Goal: Navigation & Orientation: Find specific page/section

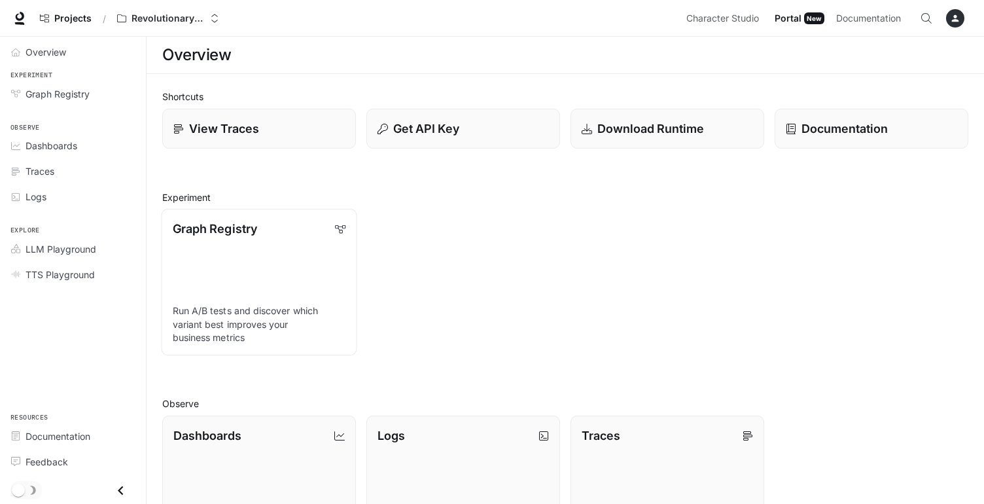
click at [954, 26] on div "button" at bounding box center [955, 18] width 18 height 18
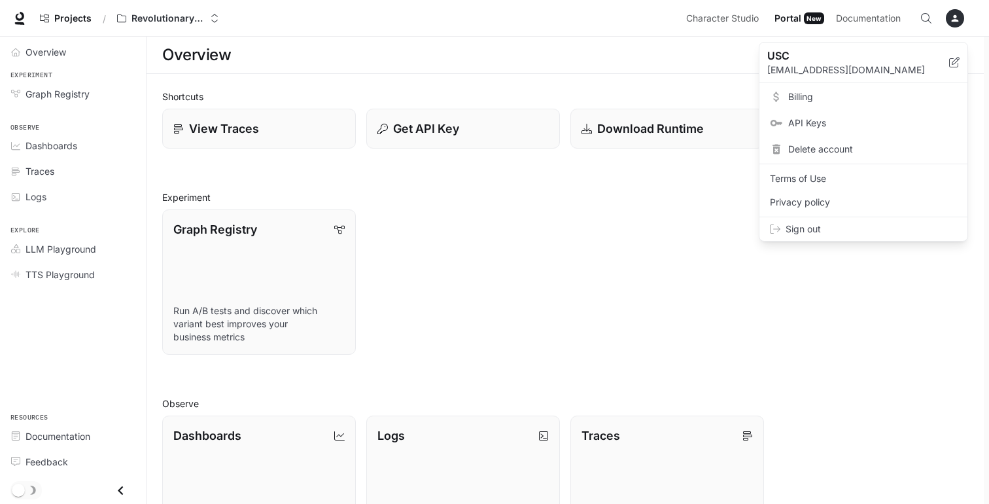
drag, startPoint x: 292, startPoint y: 305, endPoint x: 959, endPoint y: 24, distance: 723.1
click at [959, 24] on div at bounding box center [494, 252] width 989 height 504
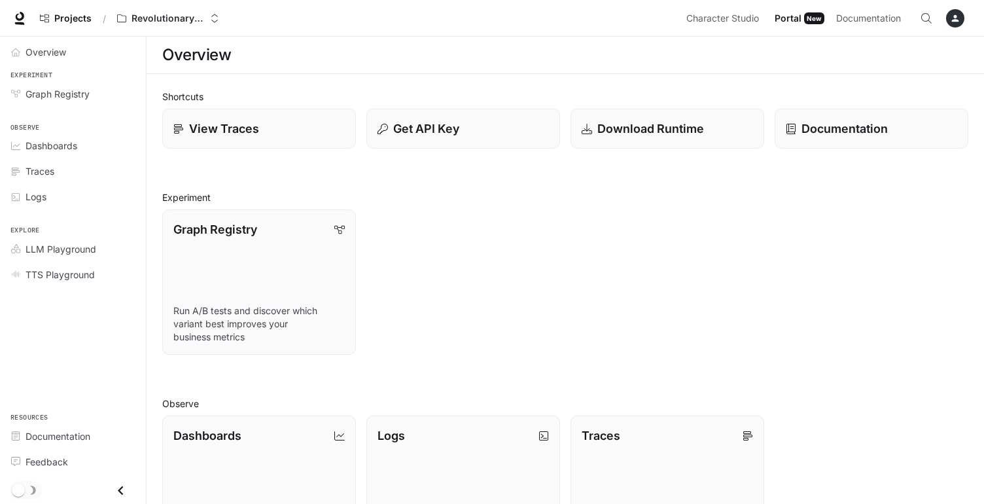
click at [472, 73] on section "Overview" at bounding box center [566, 55] width 838 height 37
drag, startPoint x: 472, startPoint y: 73, endPoint x: 48, endPoint y: 140, distance: 429.3
click at [48, 140] on span "Dashboards" at bounding box center [52, 146] width 52 height 14
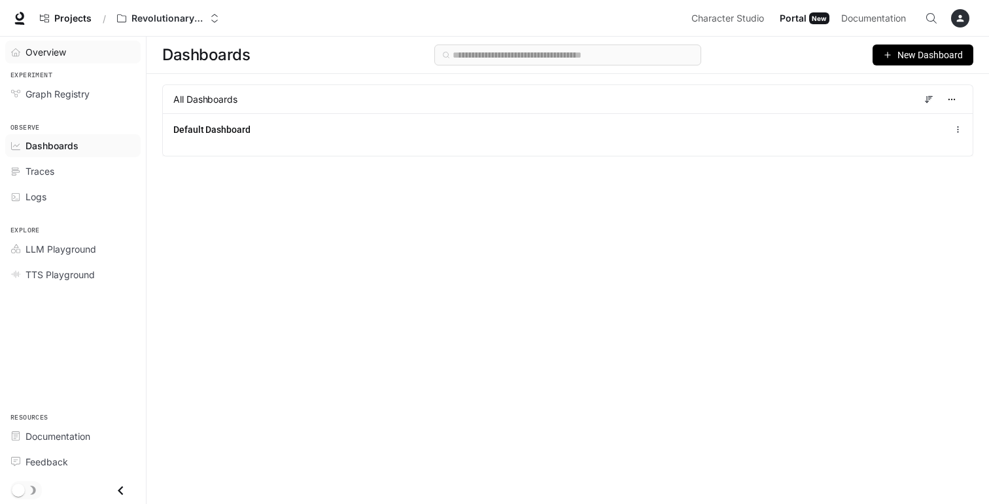
drag, startPoint x: 48, startPoint y: 140, endPoint x: 53, endPoint y: 56, distance: 83.9
click at [53, 56] on span "Overview" at bounding box center [46, 52] width 41 height 14
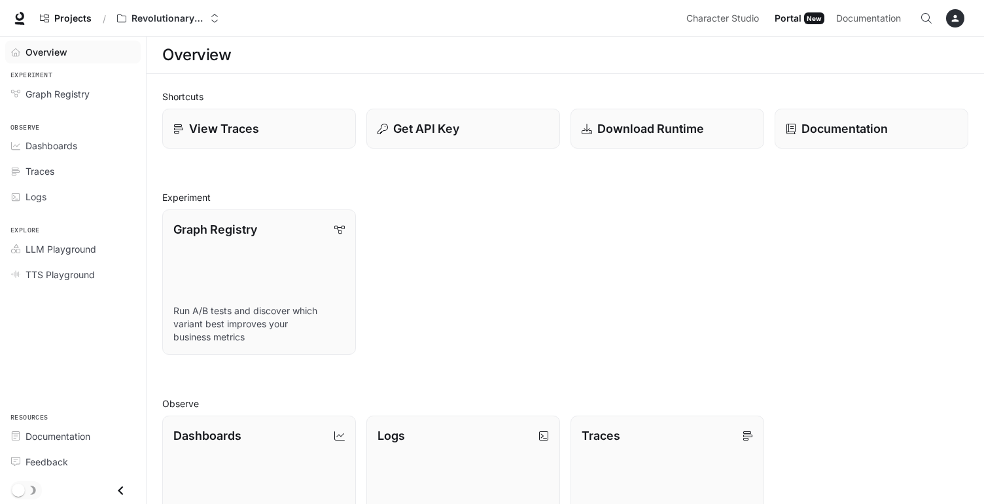
drag, startPoint x: 53, startPoint y: 56, endPoint x: 319, endPoint y: 168, distance: 288.0
click at [319, 168] on div "Shortcuts View Traces Get API Key Download Runtime Documentation Experiment Gra…" at bounding box center [565, 428] width 806 height 677
click at [54, 169] on span "Traces" at bounding box center [40, 171] width 29 height 14
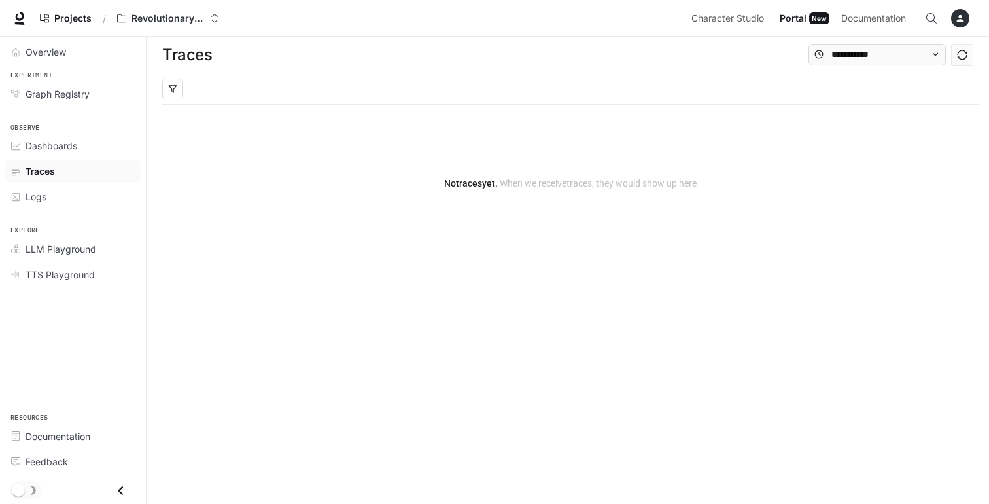
click at [54, 143] on span "Dashboards" at bounding box center [52, 146] width 52 height 14
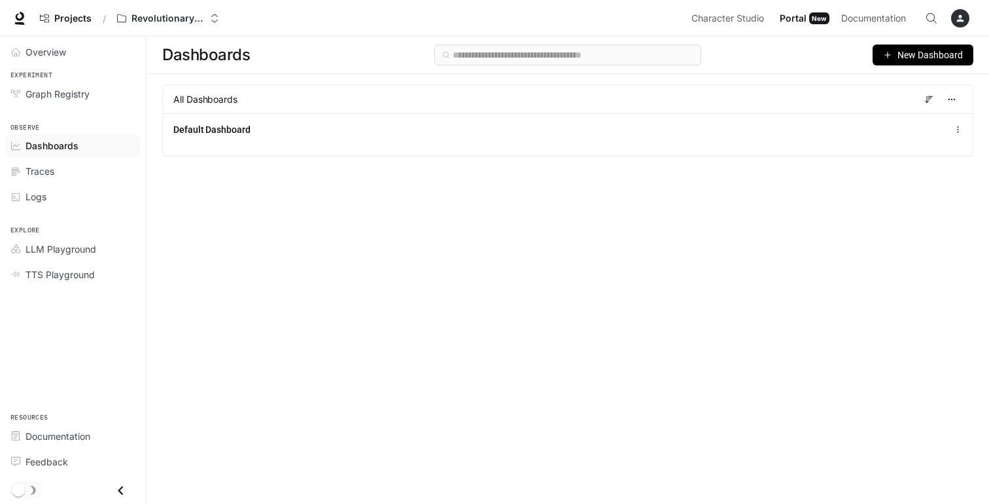
click at [213, 127] on span "Default Dashboard" at bounding box center [211, 129] width 77 height 13
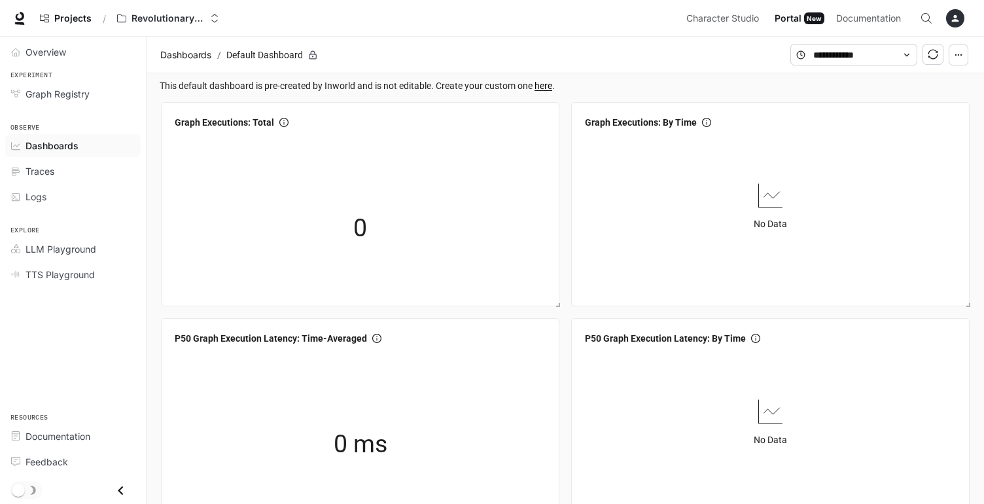
drag, startPoint x: 319, startPoint y: 168, endPoint x: 964, endPoint y: 15, distance: 663.6
click at [964, 15] on button "button" at bounding box center [955, 18] width 26 height 26
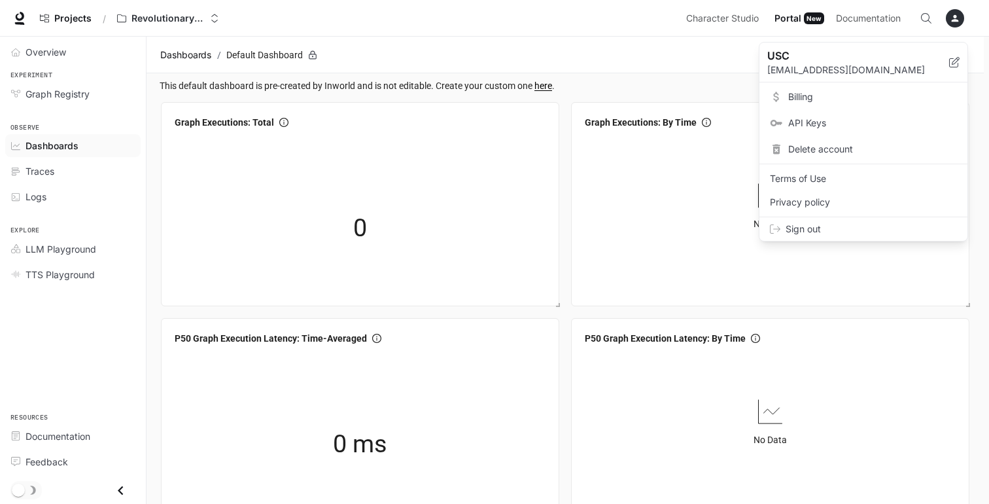
drag, startPoint x: 964, startPoint y: 15, endPoint x: 783, endPoint y: 62, distance: 187.1
click at [783, 62] on p "USC" at bounding box center [848, 56] width 161 height 16
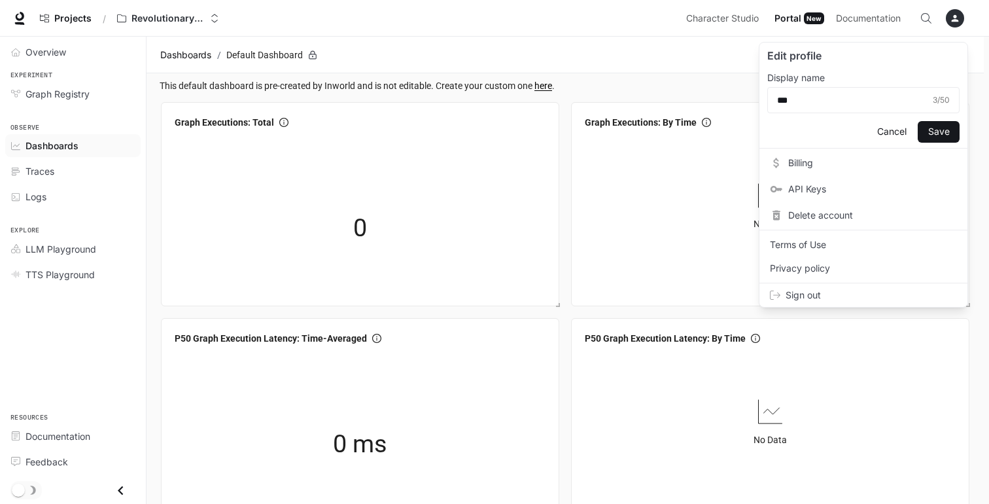
drag, startPoint x: 783, startPoint y: 62, endPoint x: 903, endPoint y: 130, distance: 138.1
click at [903, 130] on button "Cancel" at bounding box center [892, 132] width 42 height 22
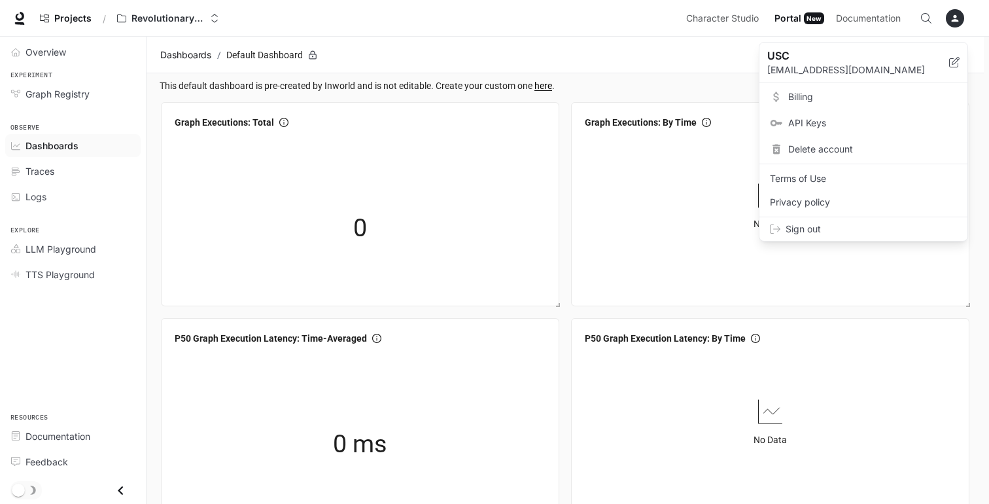
drag, startPoint x: 903, startPoint y: 130, endPoint x: 693, endPoint y: 67, distance: 219.2
click at [693, 67] on div at bounding box center [494, 252] width 989 height 504
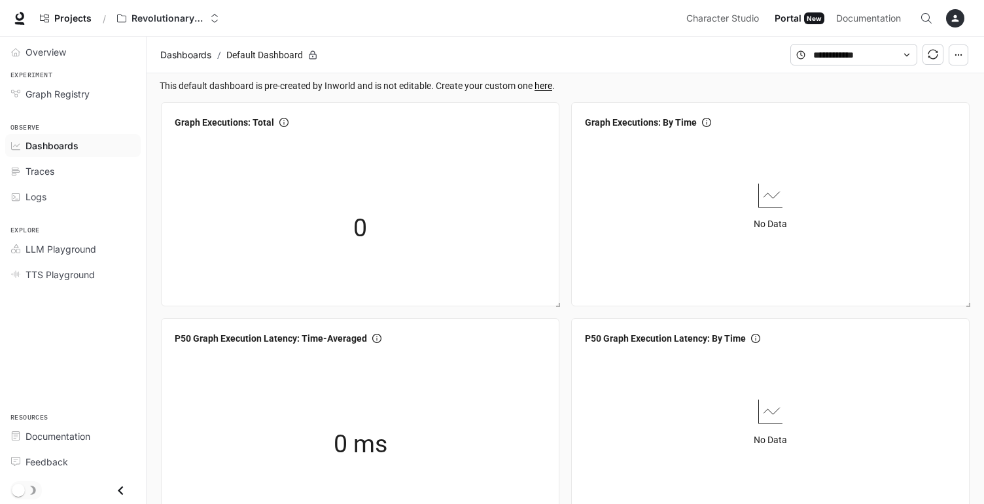
click at [74, 59] on link "Overview" at bounding box center [72, 52] width 135 height 23
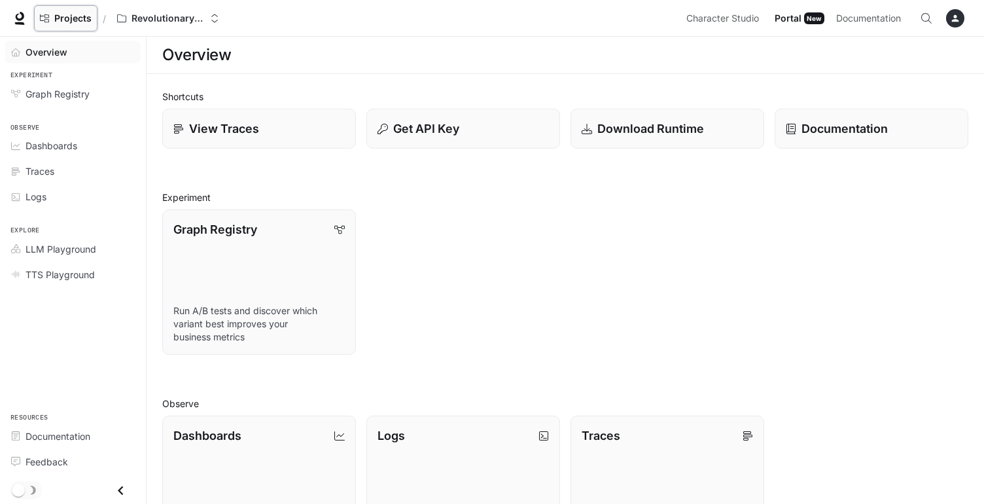
drag, startPoint x: 693, startPoint y: 67, endPoint x: 87, endPoint y: 12, distance: 608.4
click at [87, 12] on link "Projects" at bounding box center [65, 18] width 63 height 26
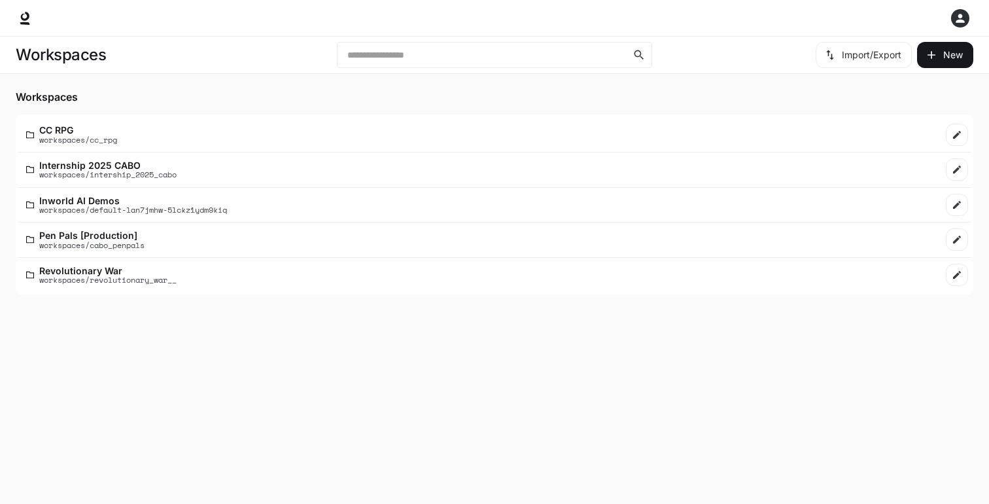
click at [107, 235] on p "Pen Pals [Production]" at bounding box center [91, 235] width 105 height 10
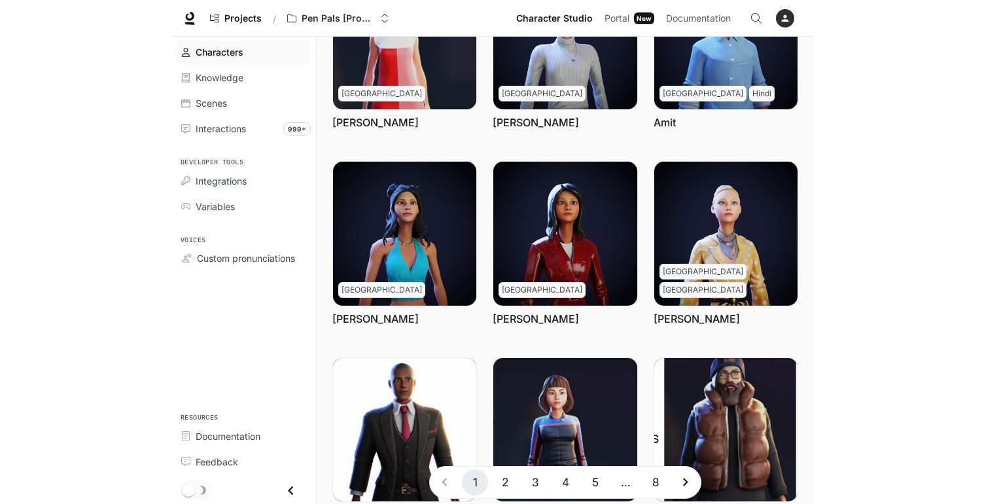
scroll to position [268, 0]
